Goal: Information Seeking & Learning: Learn about a topic

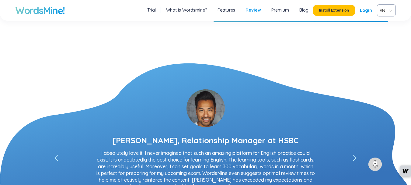
scroll to position [944, 0]
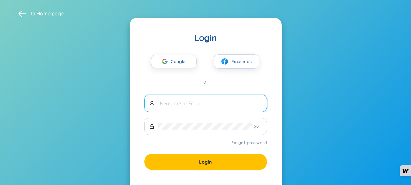
click at [172, 104] on input "text" at bounding box center [210, 103] width 104 height 7
click at [171, 62] on span "Google" at bounding box center [180, 61] width 18 height 13
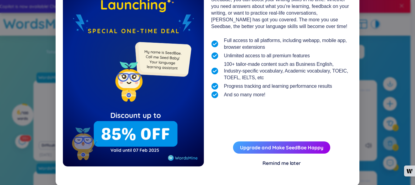
scroll to position [59, 0]
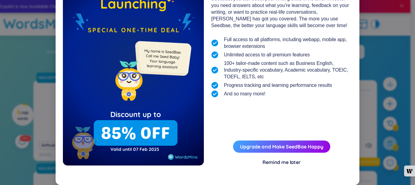
click at [279, 162] on div "Remind me later" at bounding box center [282, 161] width 38 height 7
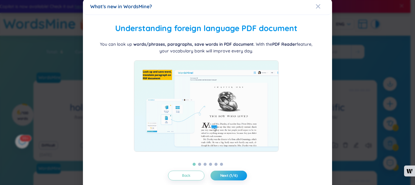
scroll to position [0, 0]
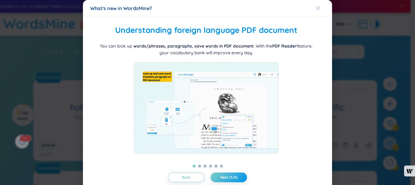
click at [317, 9] on icon "Close" at bounding box center [318, 8] width 5 height 5
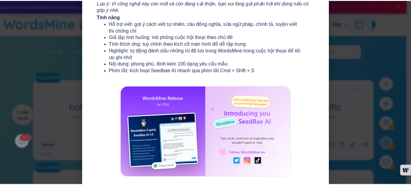
scroll to position [123, 0]
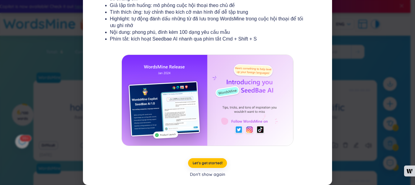
click at [207, 177] on div "Don't show again" at bounding box center [207, 174] width 35 height 7
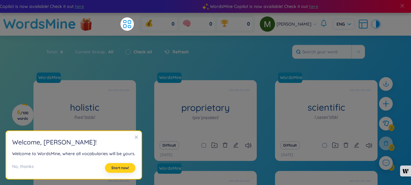
click at [116, 168] on span "Start now!" at bounding box center [120, 167] width 18 height 5
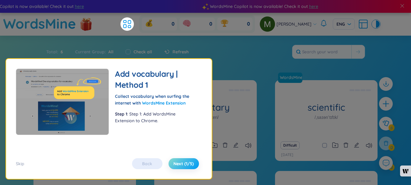
click at [183, 166] on button "Next (1/5)" at bounding box center [183, 163] width 30 height 11
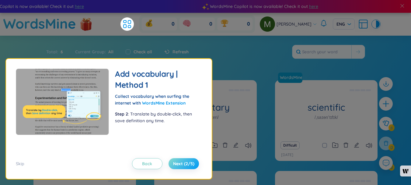
click at [183, 166] on button "Next (2/5)" at bounding box center [183, 163] width 30 height 11
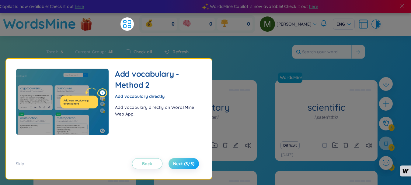
click at [183, 166] on button "Next (3/5)" at bounding box center [183, 163] width 30 height 11
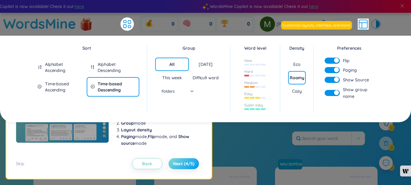
click at [183, 166] on span "Next (4/5)" at bounding box center [183, 163] width 21 height 6
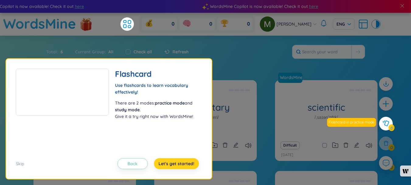
click at [185, 165] on span "Let's get started!" at bounding box center [176, 163] width 36 height 6
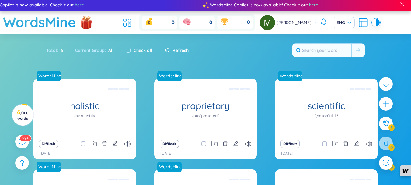
scroll to position [0, 0]
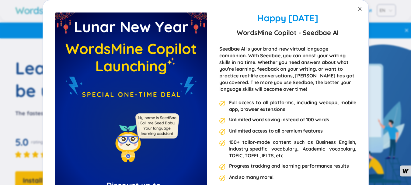
click at [357, 9] on icon "close" at bounding box center [359, 8] width 5 height 5
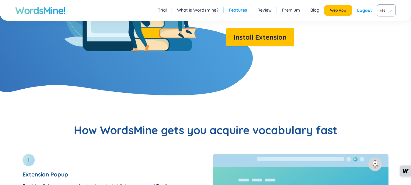
scroll to position [699, 0]
